Goal: Check status

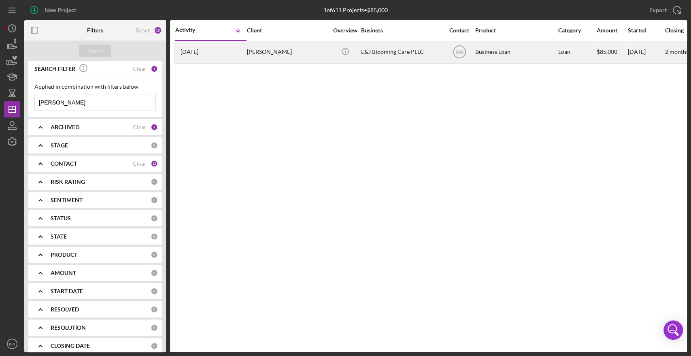
click at [422, 52] on div "E&J Blooming Care PLLC" at bounding box center [401, 51] width 81 height 21
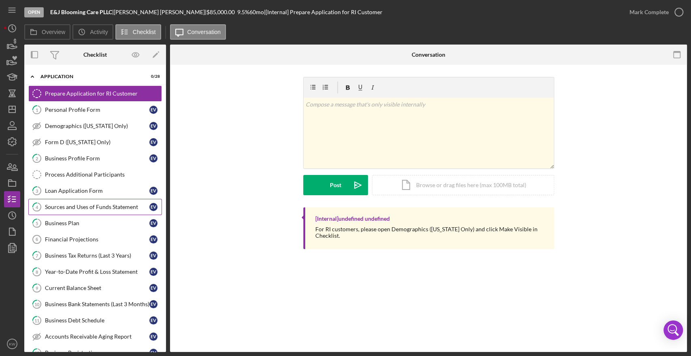
click at [100, 204] on div "Sources and Uses of Funds Statement" at bounding box center [97, 207] width 104 height 6
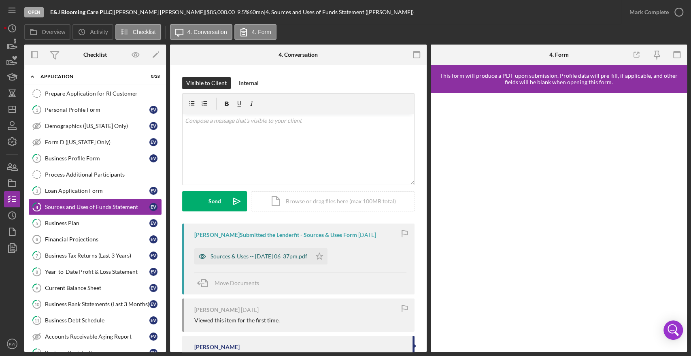
click at [265, 255] on div "Sources & Uses -- [DATE] 06_37pm.pdf" at bounding box center [259, 256] width 97 height 6
